Goal: Task Accomplishment & Management: Manage account settings

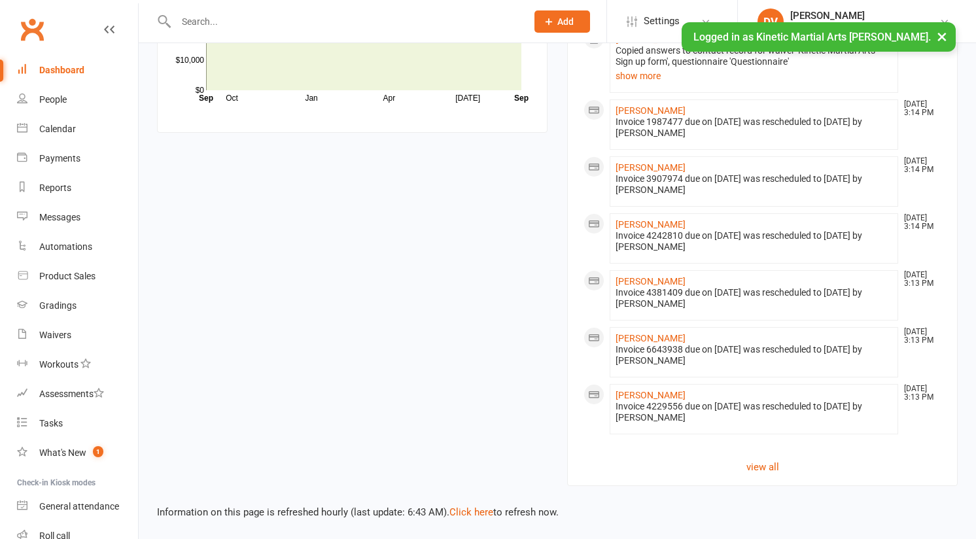
scroll to position [1161, 0]
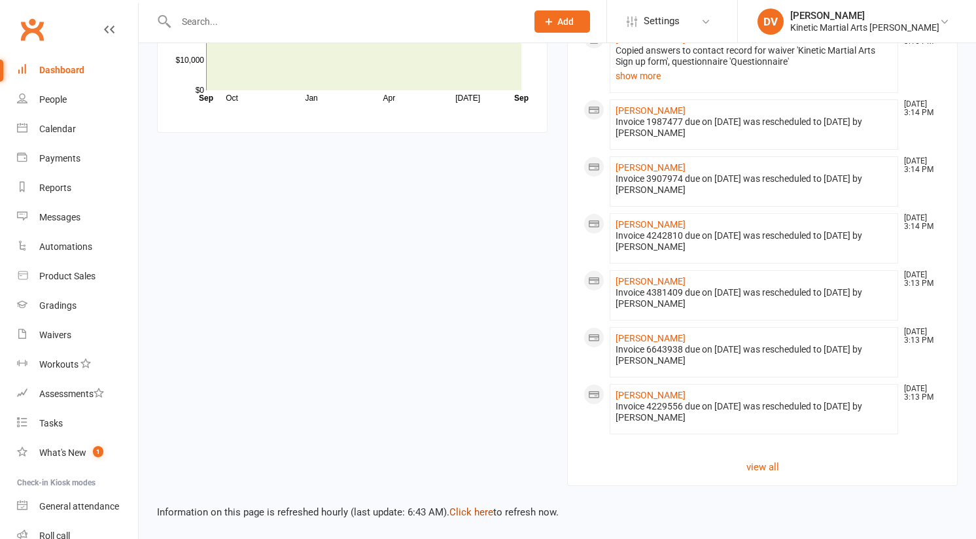
click at [468, 515] on link "Click here" at bounding box center [471, 512] width 44 height 12
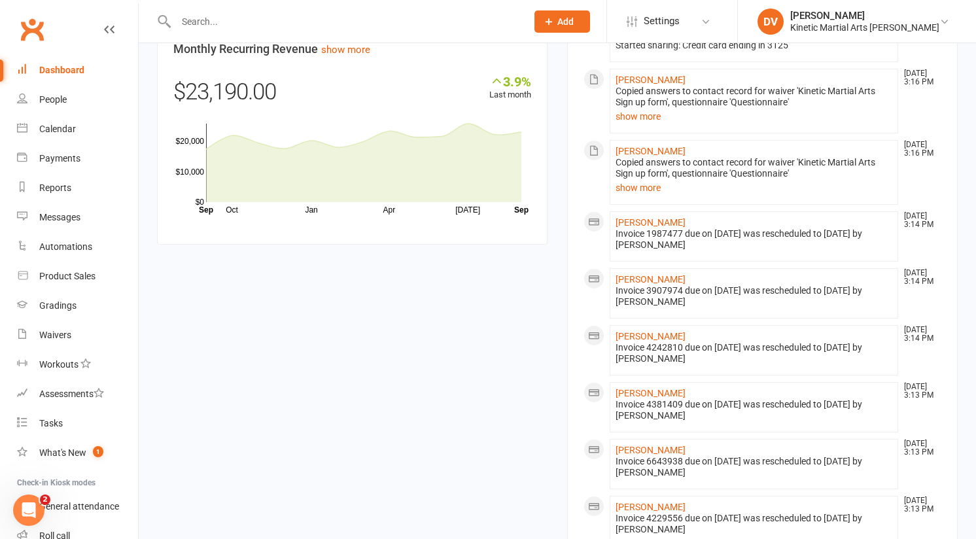
scroll to position [1038, 0]
click at [68, 159] on div "Payments" at bounding box center [59, 158] width 41 height 10
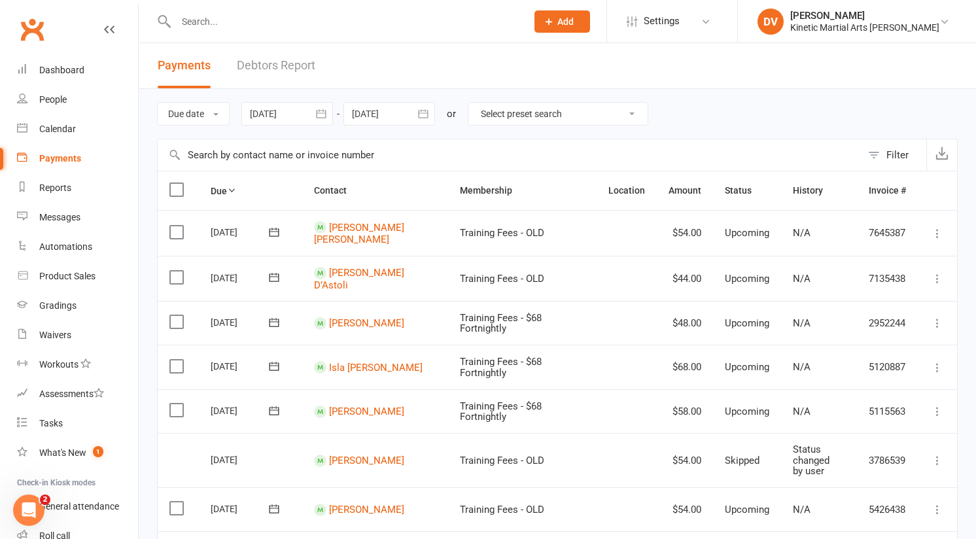
click at [620, 107] on select "Select preset search All failures All skipped payments All pending payments Suc…" at bounding box center [557, 114] width 179 height 22
select select "0"
type input "16 Sep 2025"
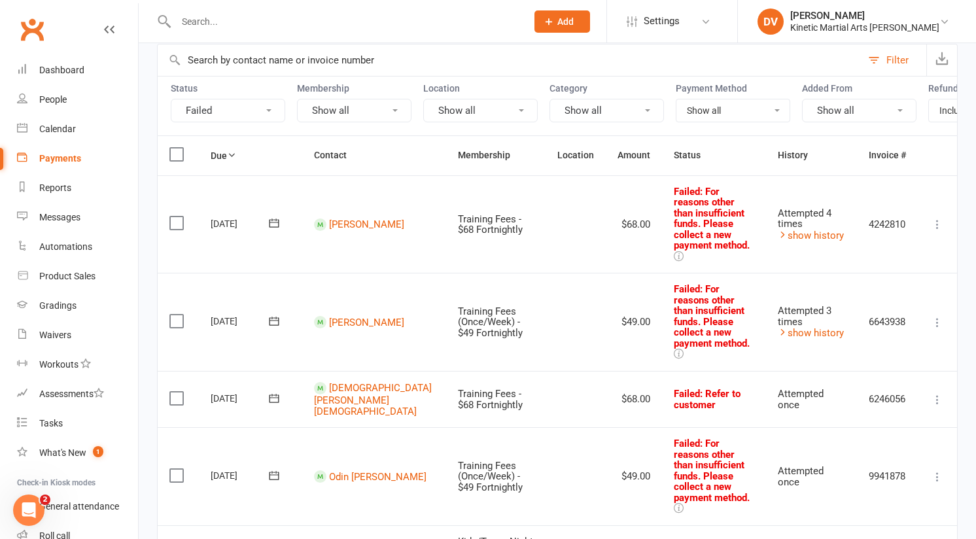
scroll to position [88, 0]
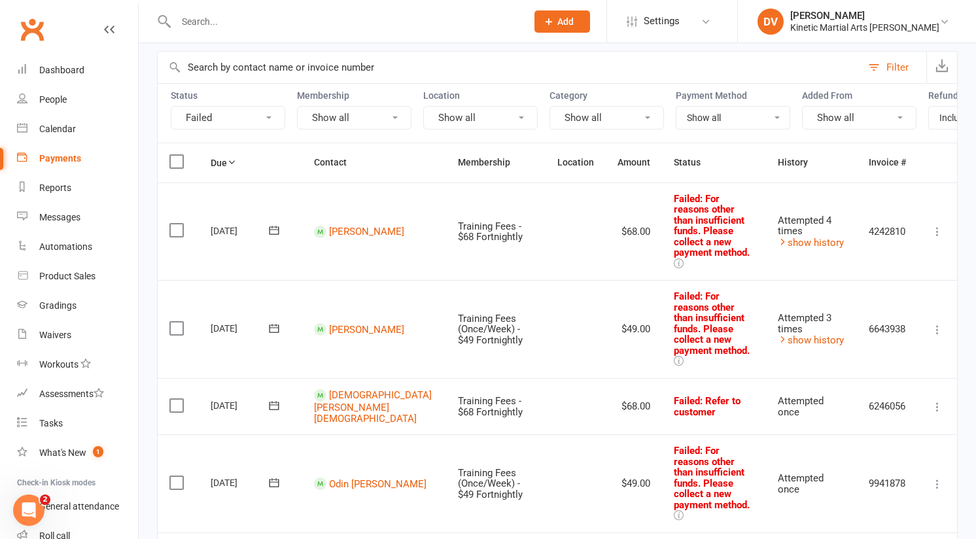
click at [275, 399] on icon at bounding box center [273, 405] width 13 height 13
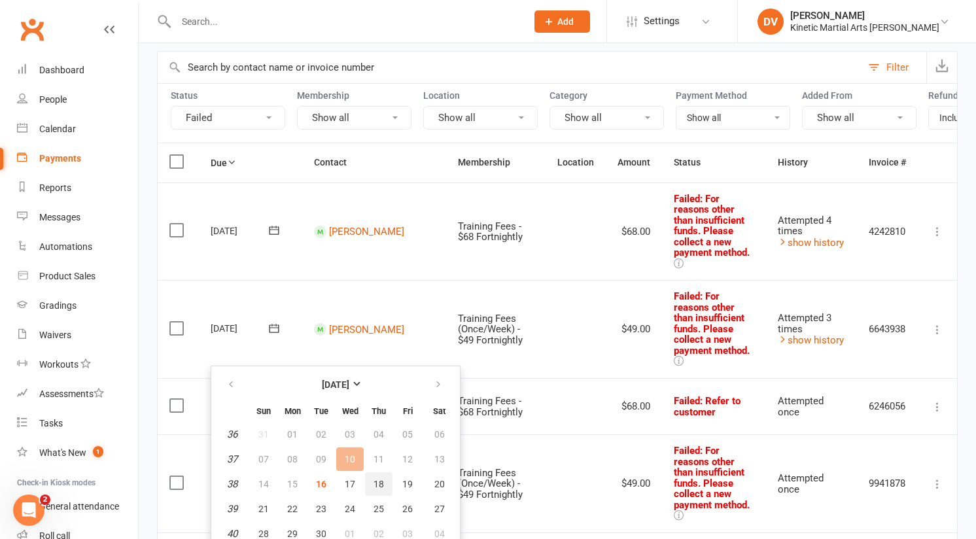
click at [365, 488] on button "18" at bounding box center [378, 484] width 27 height 24
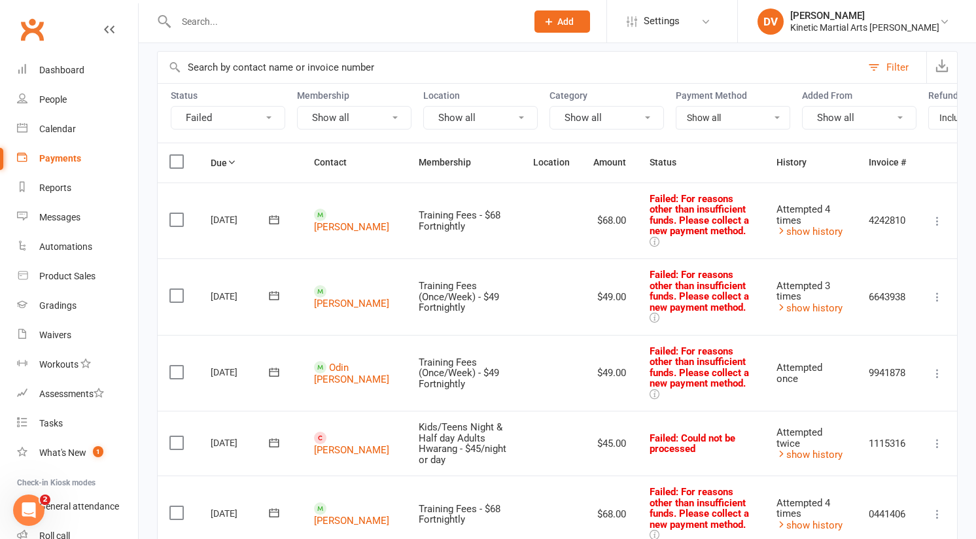
click at [237, 17] on input "text" at bounding box center [344, 21] width 345 height 18
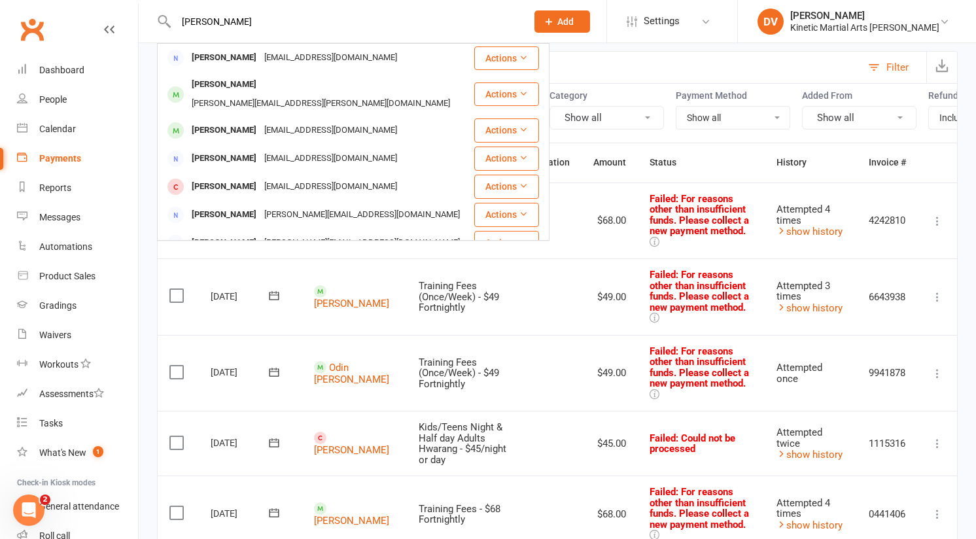
type input "harr"
click at [204, 422] on td "09 Sep 2025" at bounding box center [250, 443] width 103 height 65
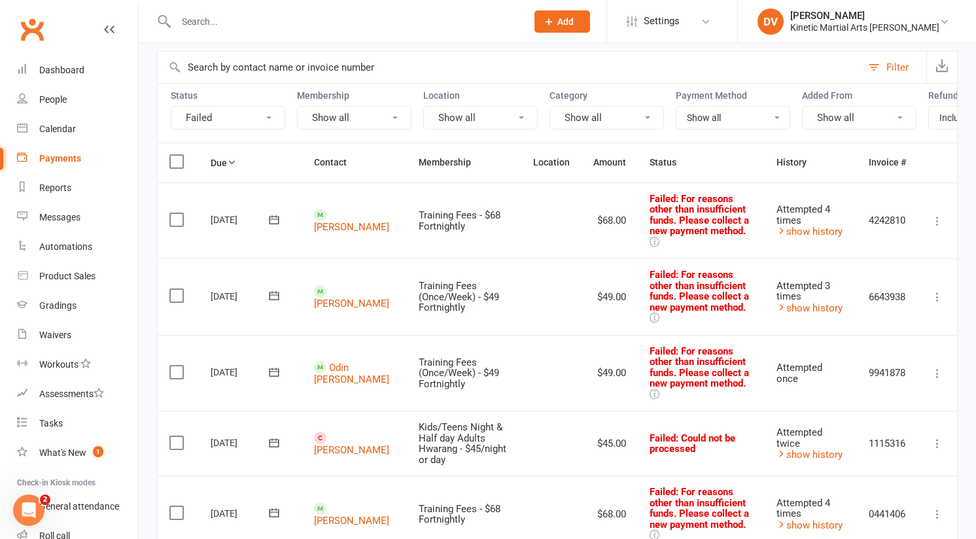
click at [182, 436] on label at bounding box center [178, 442] width 18 height 13
click at [178, 436] on input "checkbox" at bounding box center [173, 436] width 9 height 0
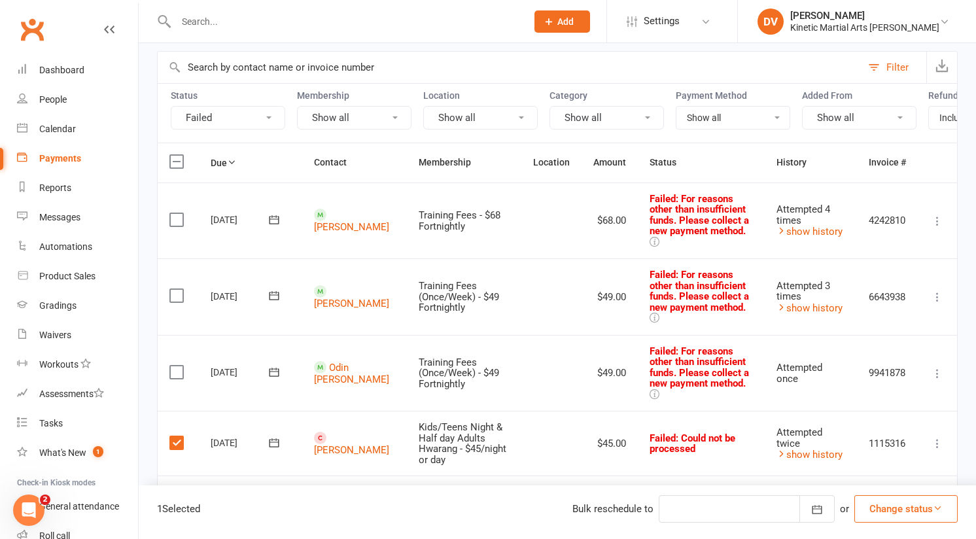
click at [895, 508] on button "Change status" at bounding box center [905, 508] width 103 height 27
click at [910, 475] on link "Skipped" at bounding box center [891, 473] width 129 height 26
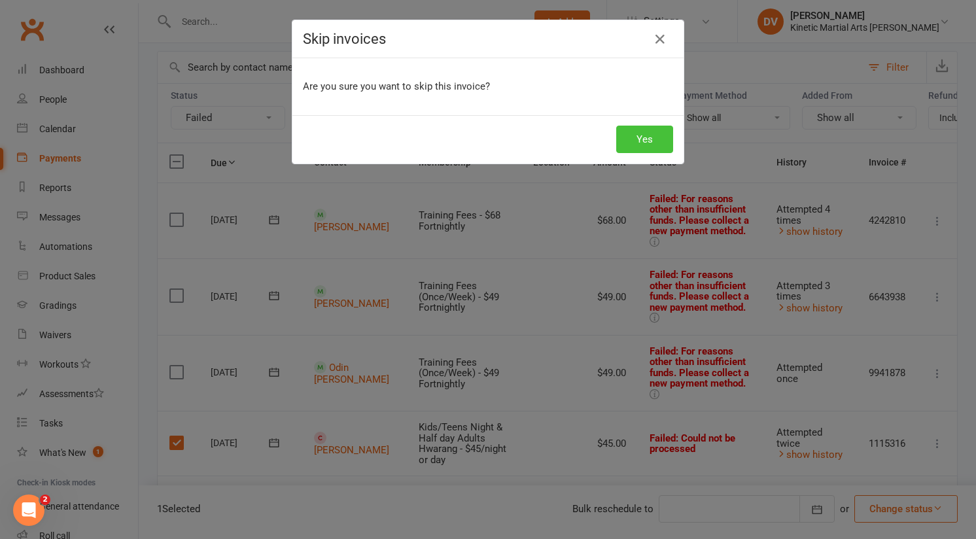
click at [647, 135] on button "Yes" at bounding box center [644, 139] width 57 height 27
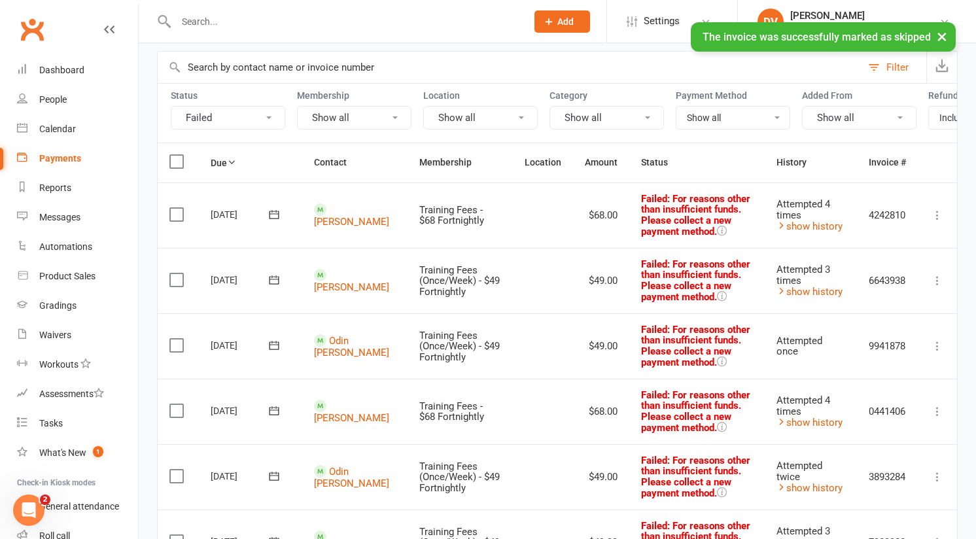
click at [417, 22] on div "× The invoice was successfully marked as skipped" at bounding box center [479, 22] width 959 height 0
click at [372, 18] on input "text" at bounding box center [344, 21] width 345 height 18
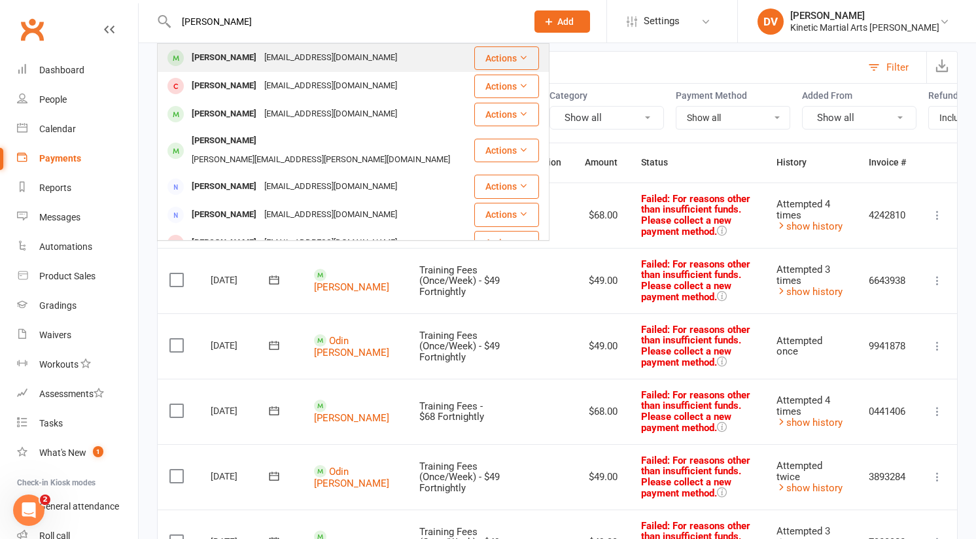
type input "harry"
click at [314, 65] on div "noemail@example.com" at bounding box center [330, 57] width 141 height 19
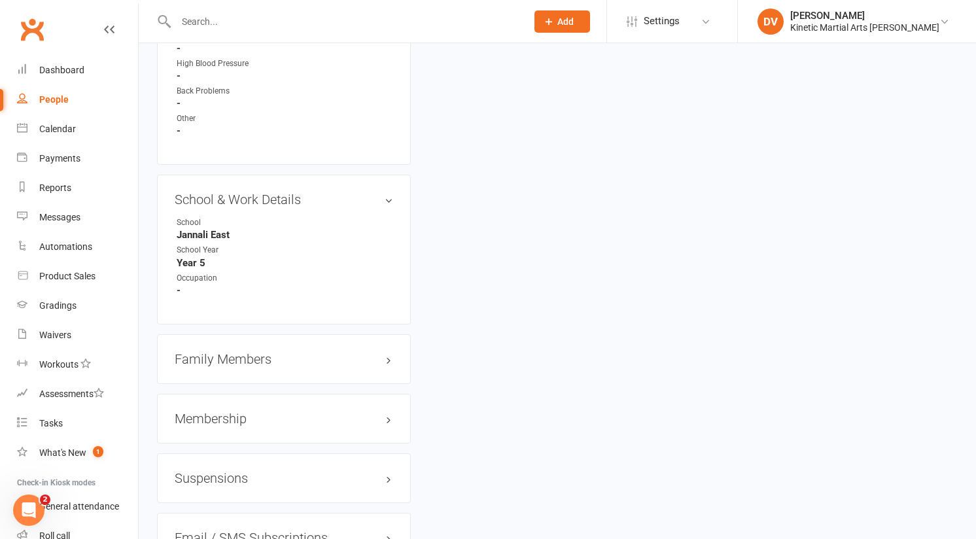
scroll to position [1346, 0]
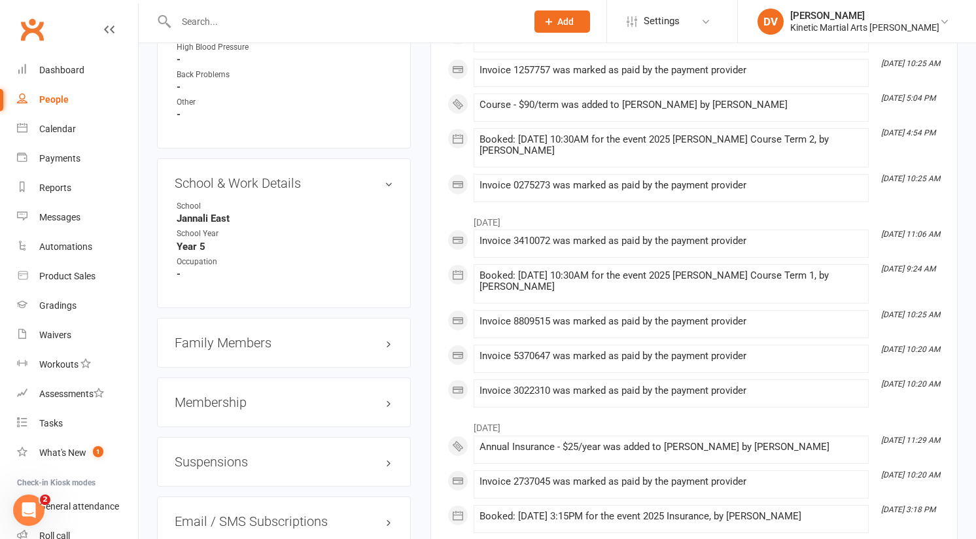
click at [301, 396] on h3 "Membership" at bounding box center [284, 402] width 218 height 14
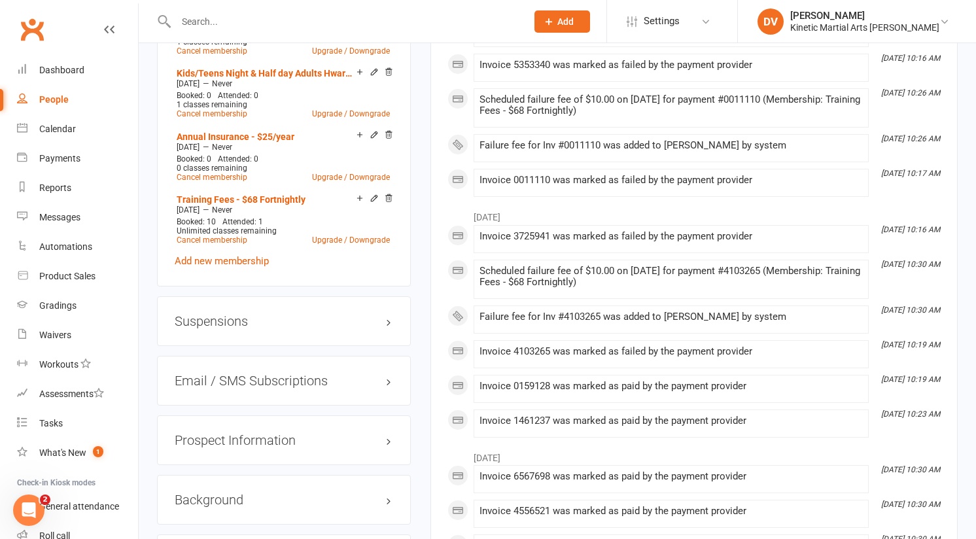
scroll to position [2406, 0]
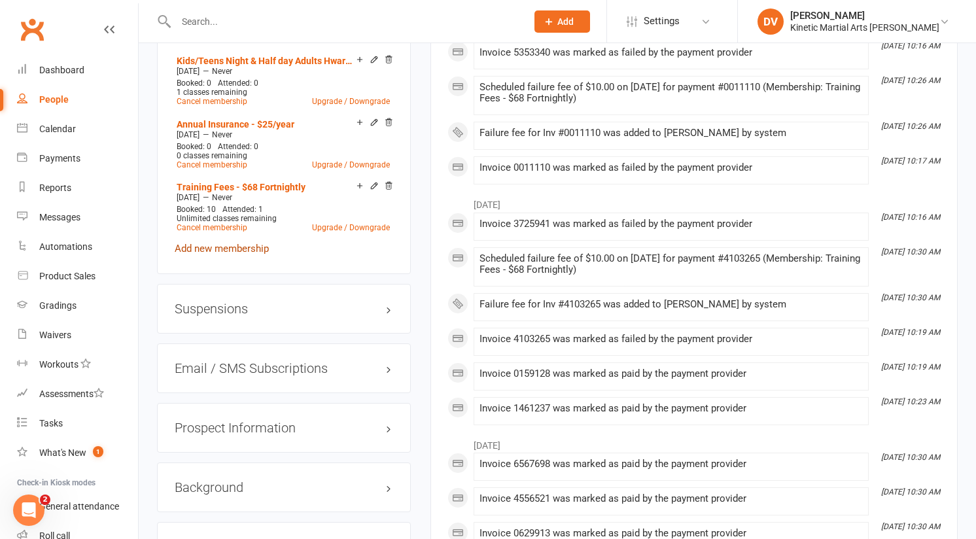
click at [235, 243] on link "Add new membership" at bounding box center [222, 249] width 94 height 12
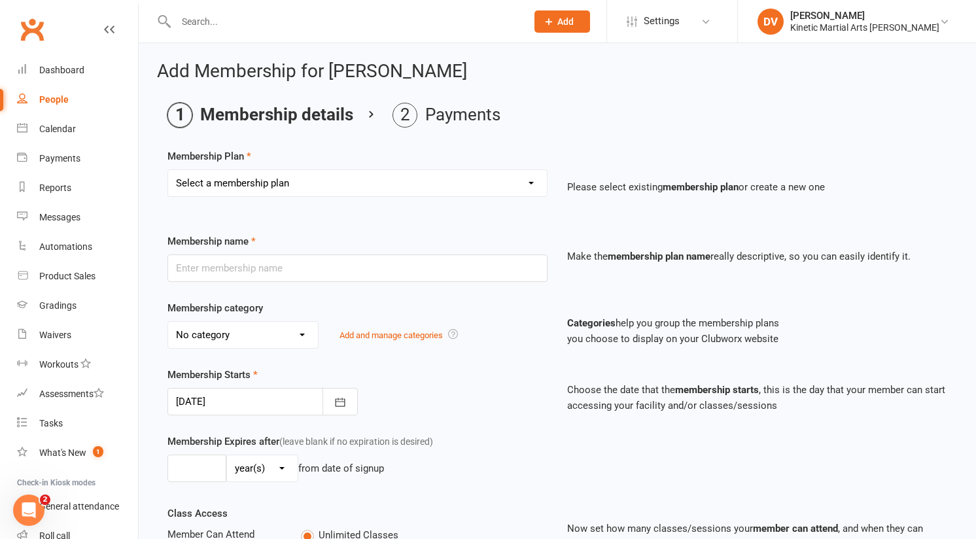
click at [441, 181] on select "Select a membership plan Create new Membership Plan Training Fees - $68 Fortnig…" at bounding box center [357, 183] width 379 height 26
select select "9"
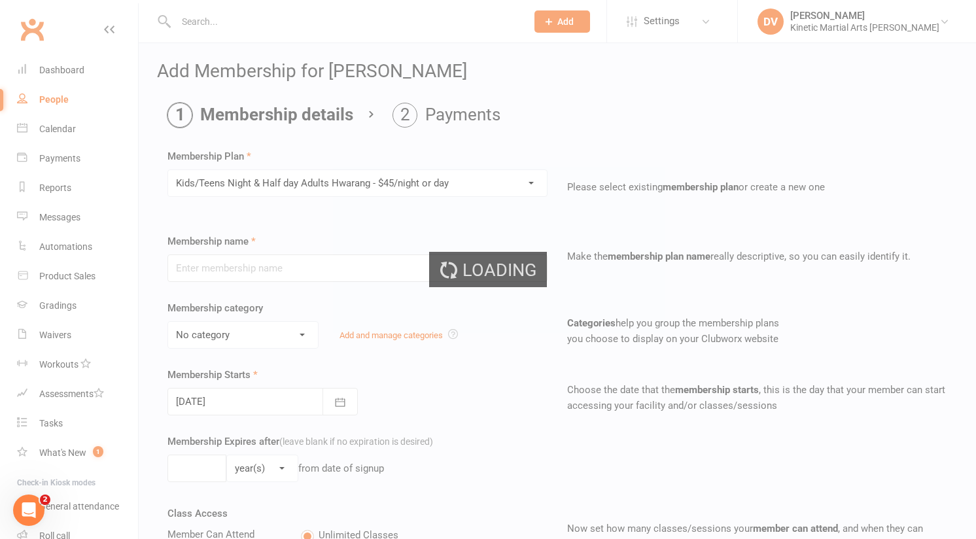
type input "Kids/Teens Night & Half day Adults Hwarang - $45/night or day"
select select "3"
type input "0"
type input "1"
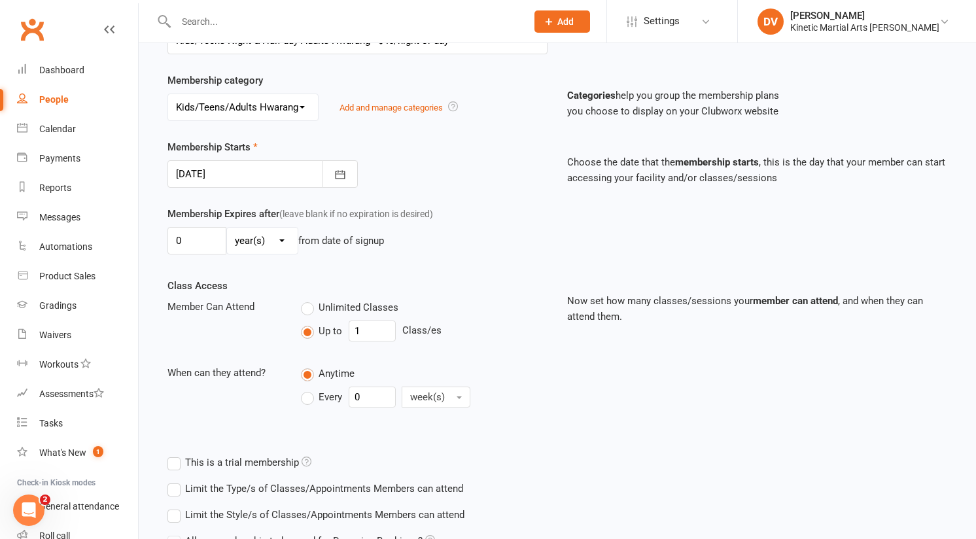
scroll to position [353, 0]
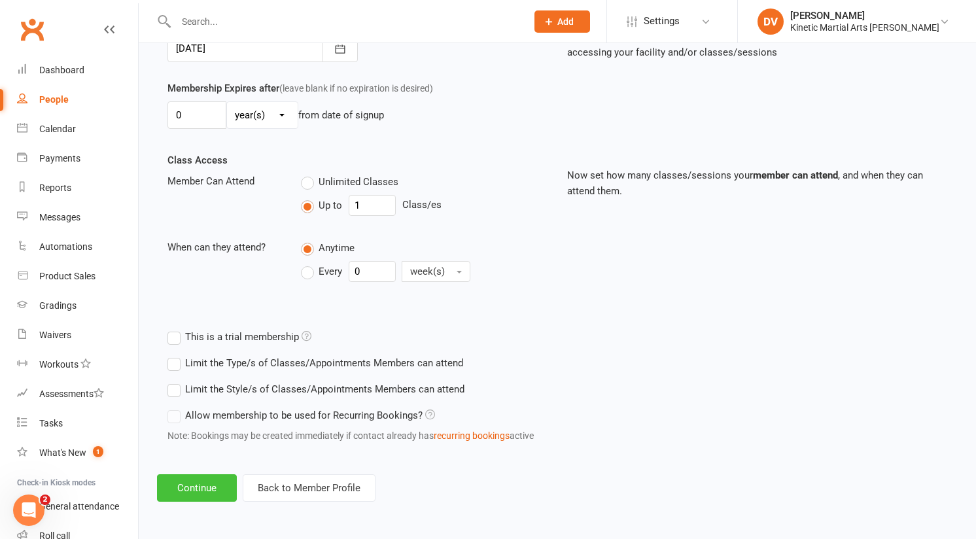
click at [207, 489] on button "Continue" at bounding box center [197, 487] width 80 height 27
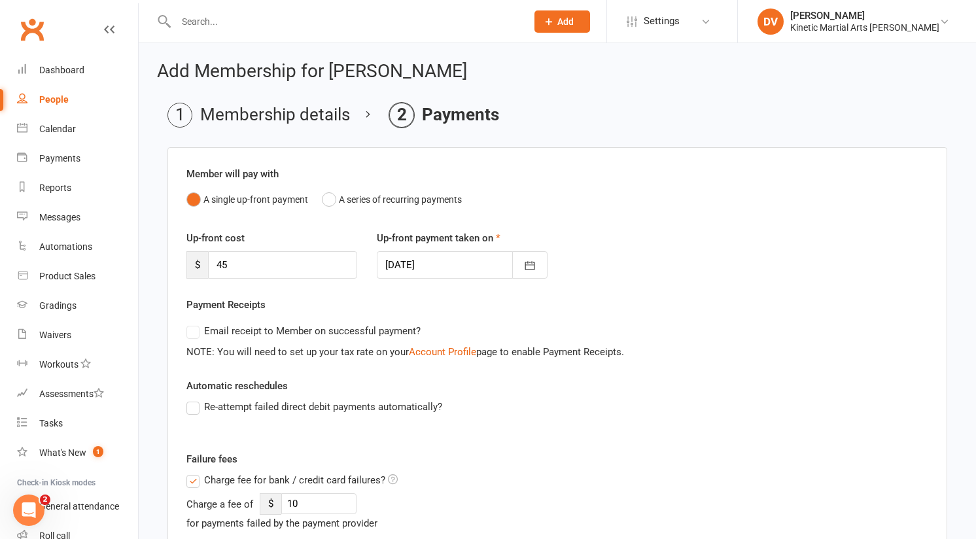
scroll to position [67, 0]
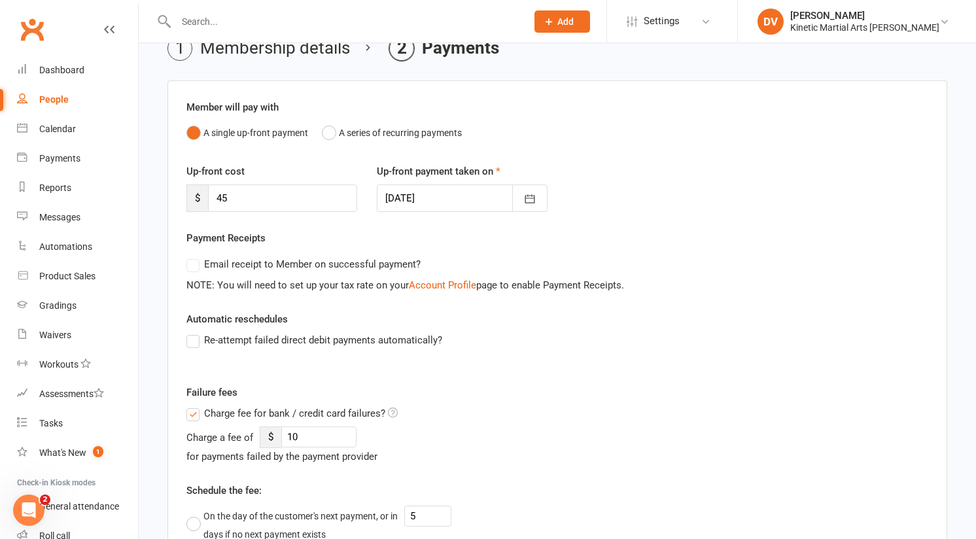
click at [247, 409] on span "Charge fee for bank / credit card failures?" at bounding box center [294, 412] width 181 height 14
click at [247, 405] on input "Charge fee for bank / credit card failures?" at bounding box center [291, 405] width 211 height 0
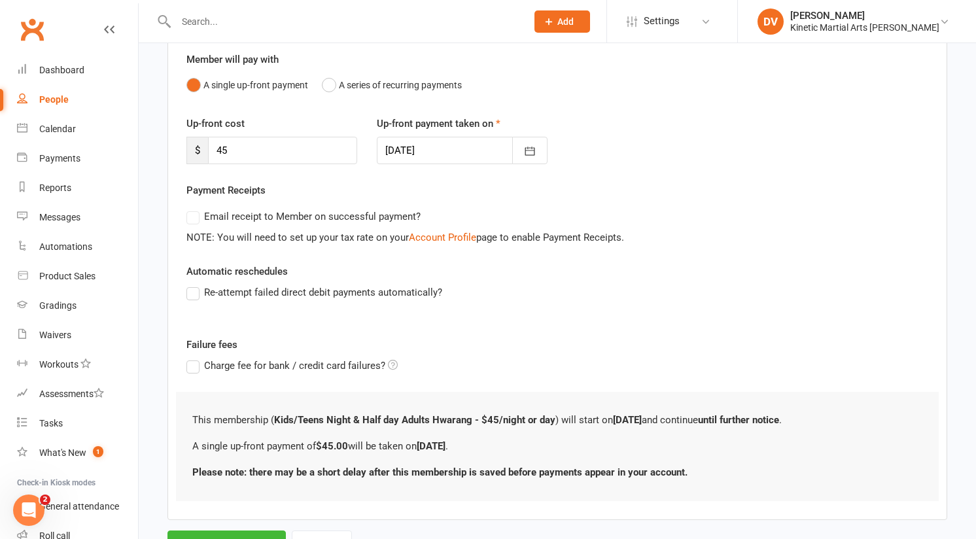
scroll to position [173, 0]
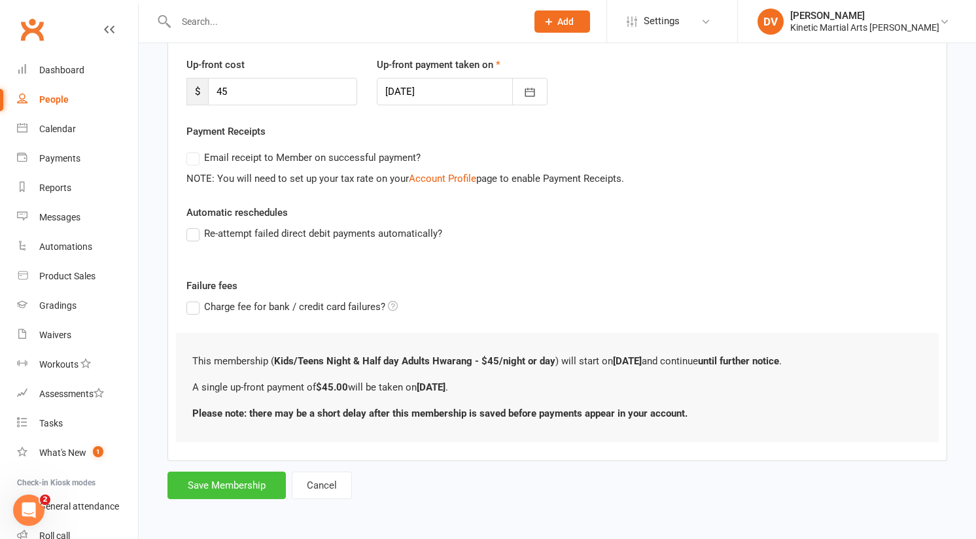
click at [250, 482] on button "Save Membership" at bounding box center [226, 484] width 118 height 27
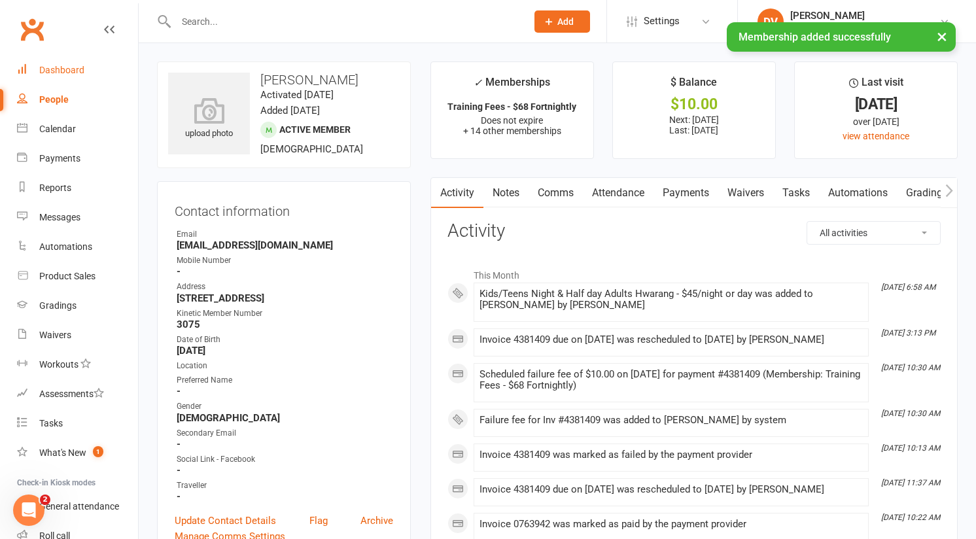
click at [88, 66] on link "Dashboard" at bounding box center [77, 70] width 121 height 29
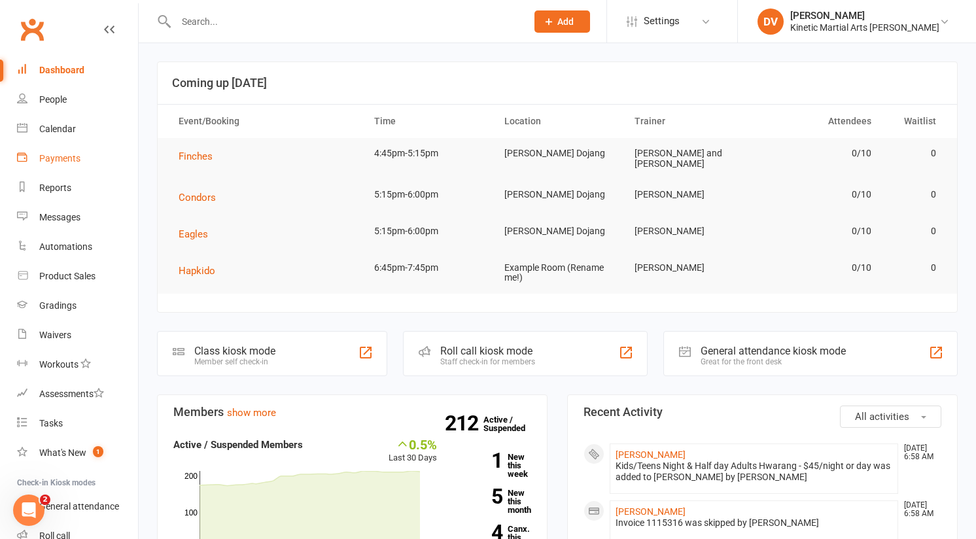
click at [43, 156] on div "Payments" at bounding box center [59, 158] width 41 height 10
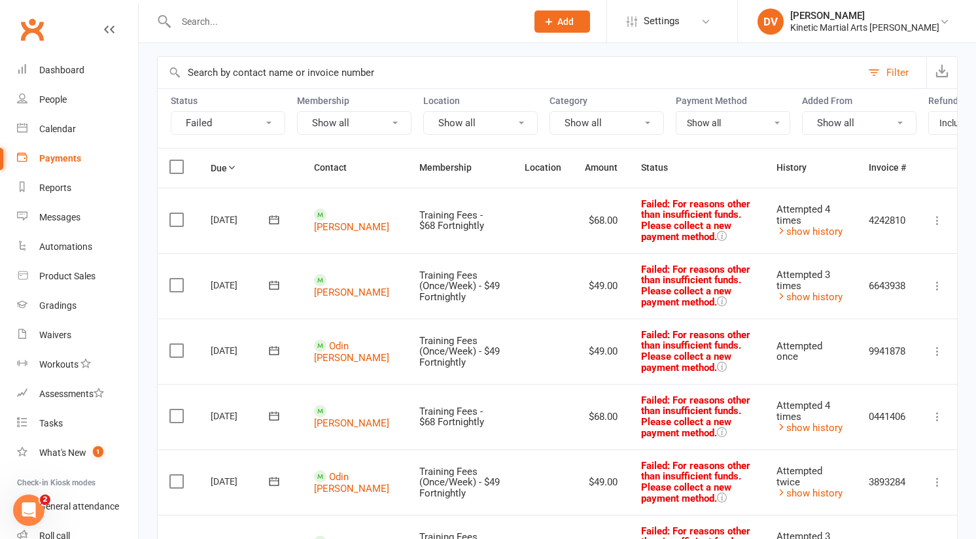
scroll to position [80, 0]
